Goal: Transaction & Acquisition: Download file/media

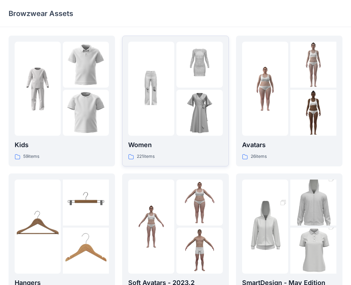
click at [196, 145] on p "Women" at bounding box center [175, 145] width 94 height 10
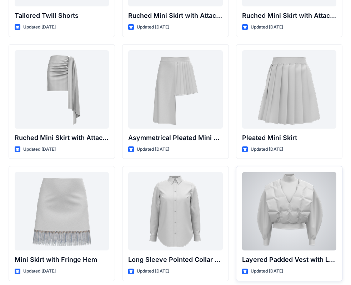
scroll to position [2019, 0]
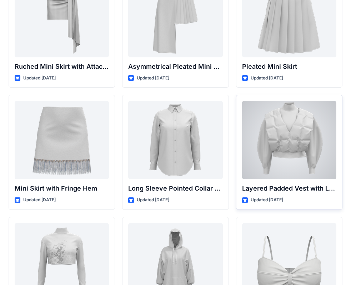
click at [306, 163] on div at bounding box center [289, 140] width 94 height 79
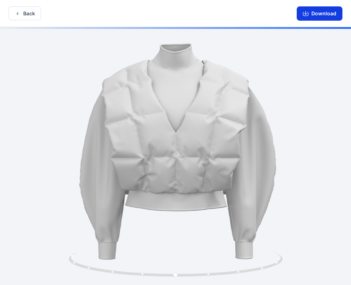
click at [329, 12] on button "Download" at bounding box center [320, 13] width 46 height 14
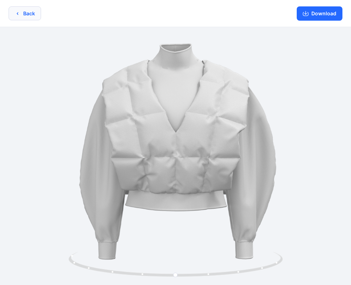
click at [30, 14] on button "Back" at bounding box center [25, 13] width 32 height 14
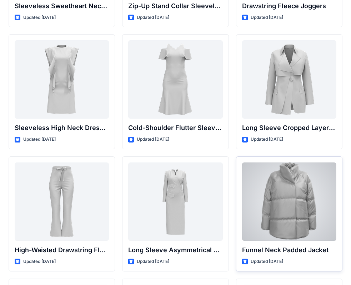
scroll to position [2461, 0]
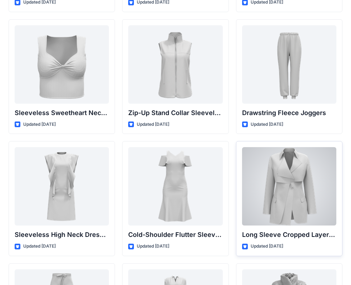
click at [306, 196] on div at bounding box center [289, 186] width 94 height 79
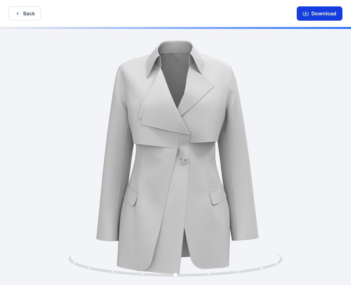
click at [311, 16] on button "Download" at bounding box center [320, 13] width 46 height 14
click at [328, 13] on button "Download" at bounding box center [320, 13] width 46 height 14
click at [21, 15] on button "Back" at bounding box center [25, 13] width 32 height 14
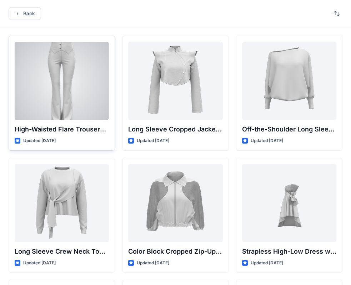
click at [72, 106] on div at bounding box center [62, 81] width 94 height 79
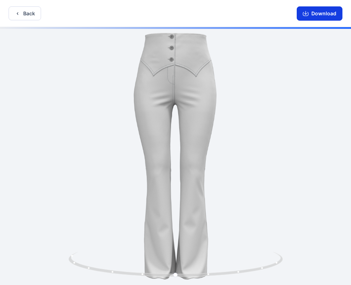
click at [325, 14] on button "Download" at bounding box center [320, 13] width 46 height 14
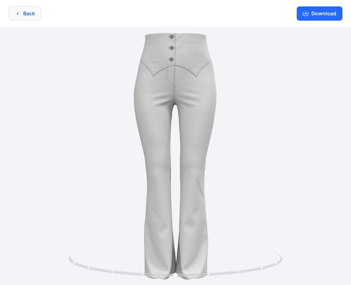
click at [27, 13] on button "Back" at bounding box center [25, 13] width 32 height 14
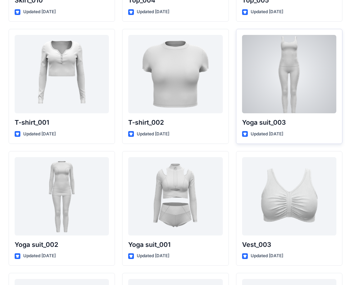
scroll to position [3903, 0]
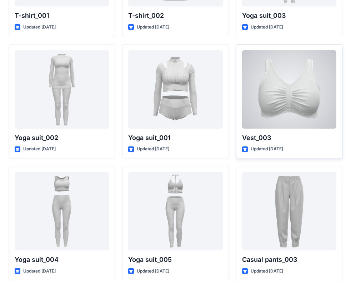
click at [297, 99] on div at bounding box center [289, 89] width 94 height 79
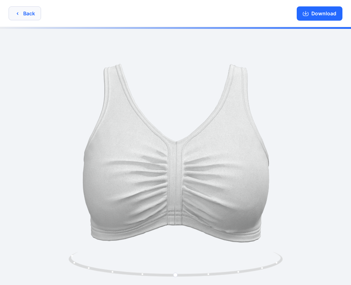
click at [24, 14] on button "Back" at bounding box center [25, 13] width 32 height 14
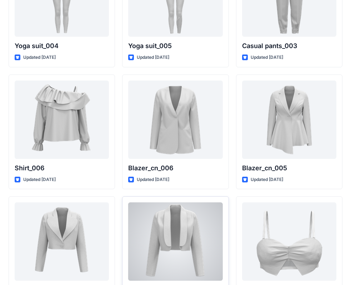
scroll to position [4178, 0]
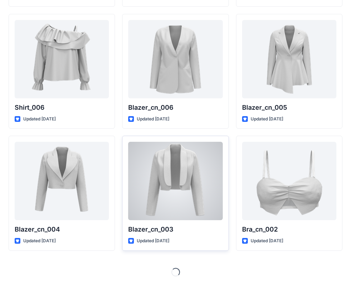
click at [182, 191] on div at bounding box center [175, 181] width 94 height 79
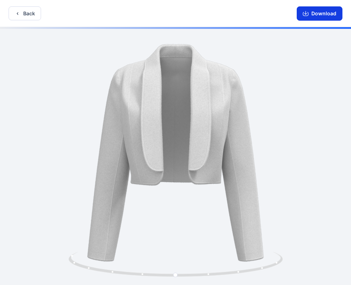
click at [313, 14] on button "Download" at bounding box center [320, 13] width 46 height 14
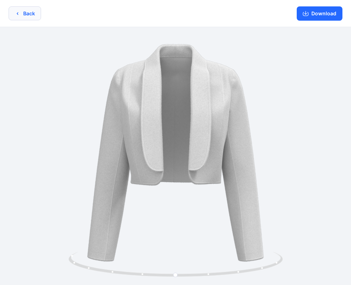
click at [35, 15] on button "Back" at bounding box center [25, 13] width 32 height 14
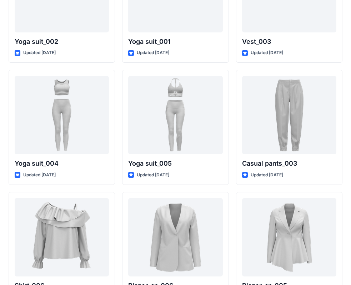
scroll to position [4178, 0]
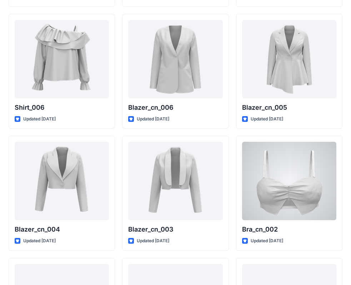
click at [300, 197] on div at bounding box center [289, 181] width 94 height 79
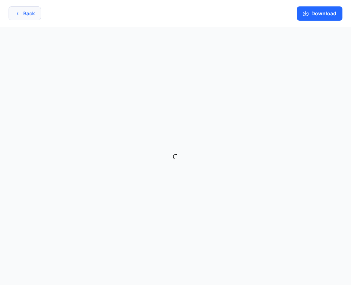
click at [17, 16] on icon "button" at bounding box center [18, 14] width 6 height 6
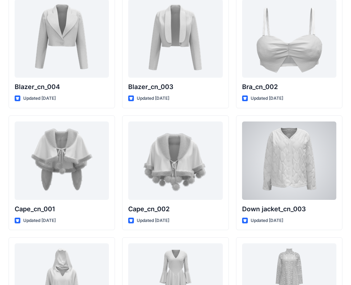
scroll to position [4214, 0]
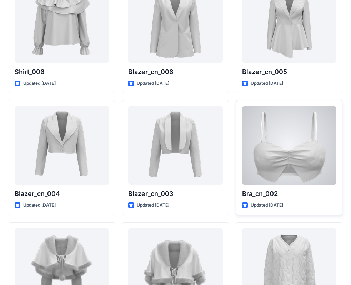
click at [302, 181] on div at bounding box center [289, 145] width 94 height 79
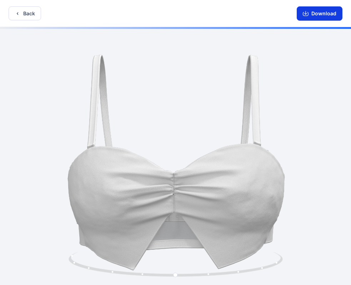
click at [327, 12] on button "Download" at bounding box center [320, 13] width 46 height 14
click at [24, 14] on button "Back" at bounding box center [25, 13] width 32 height 14
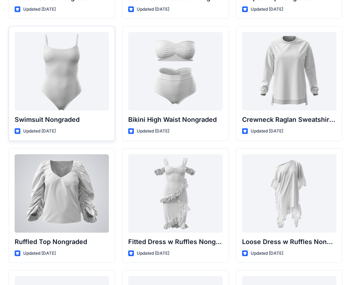
scroll to position [6942, 0]
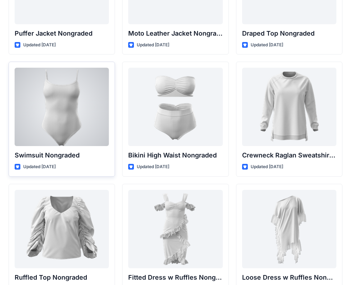
click at [88, 128] on div at bounding box center [62, 107] width 94 height 79
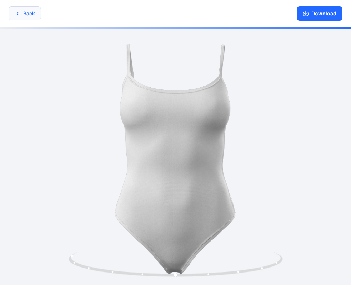
click at [335, 17] on button "Download" at bounding box center [320, 13] width 46 height 14
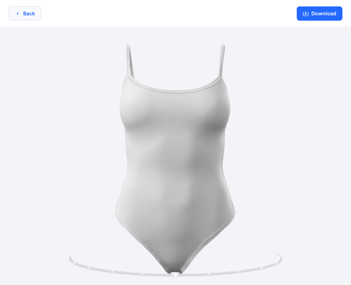
click at [20, 13] on icon "button" at bounding box center [18, 14] width 6 height 6
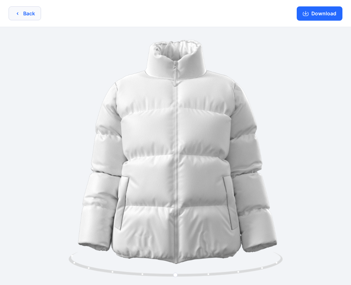
click at [34, 14] on button "Back" at bounding box center [25, 13] width 32 height 14
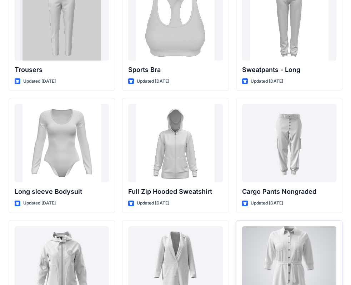
scroll to position [6192, 0]
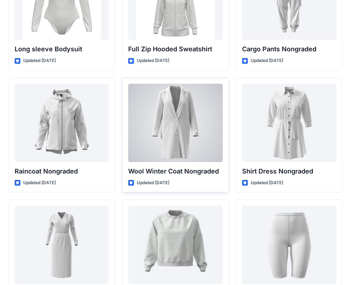
click at [194, 133] on div at bounding box center [175, 123] width 94 height 79
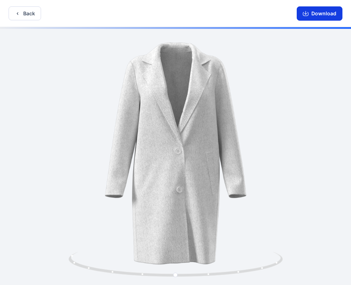
click at [312, 16] on button "Download" at bounding box center [320, 13] width 46 height 14
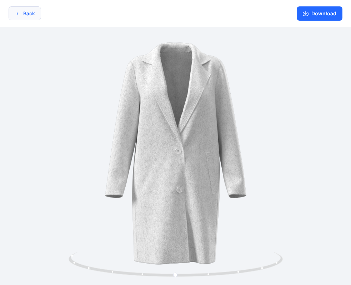
click at [29, 16] on button "Back" at bounding box center [25, 13] width 32 height 14
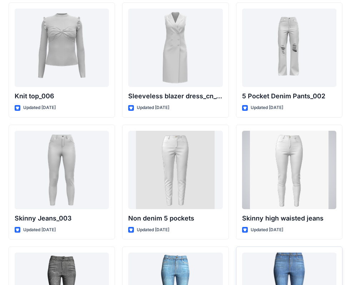
scroll to position [4943, 0]
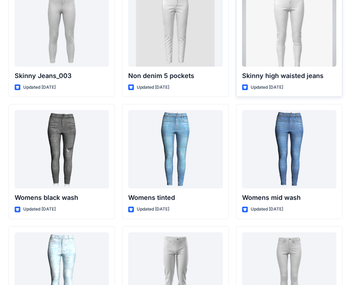
click at [300, 55] on div at bounding box center [289, 27] width 94 height 79
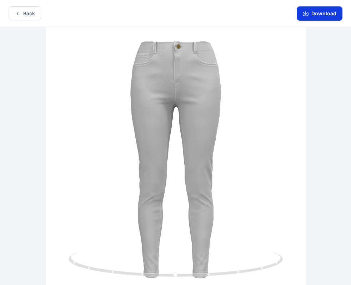
click at [320, 17] on button "Download" at bounding box center [320, 13] width 46 height 14
click at [29, 15] on button "Back" at bounding box center [25, 13] width 32 height 14
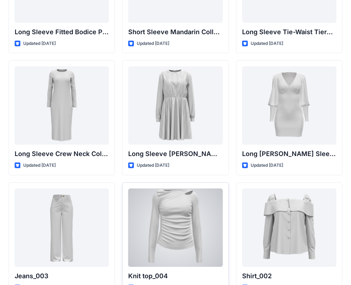
scroll to position [2945, 0]
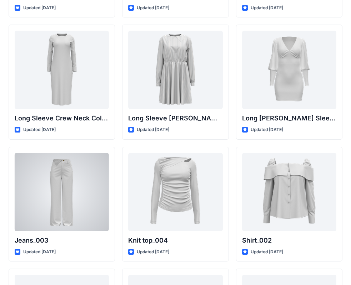
click at [79, 218] on div at bounding box center [62, 192] width 94 height 79
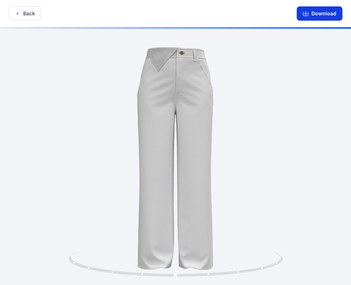
click at [310, 12] on button "Download" at bounding box center [320, 13] width 46 height 14
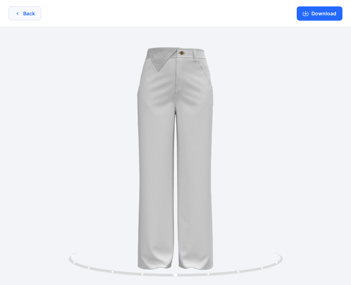
click at [26, 16] on button "Back" at bounding box center [25, 13] width 32 height 14
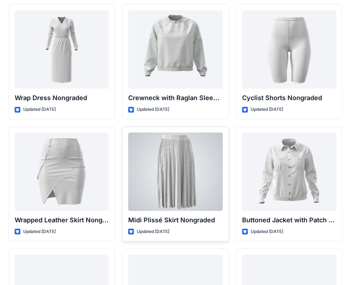
scroll to position [6281, 0]
